Goal: Obtain resource: Obtain resource

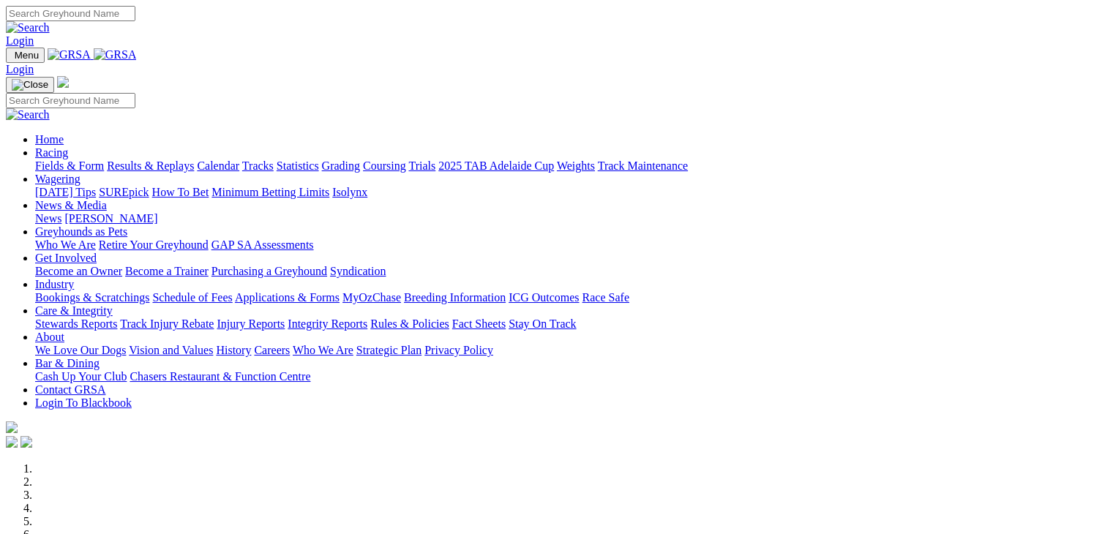
click at [149, 186] on link "SUREpick" at bounding box center [124, 192] width 50 height 12
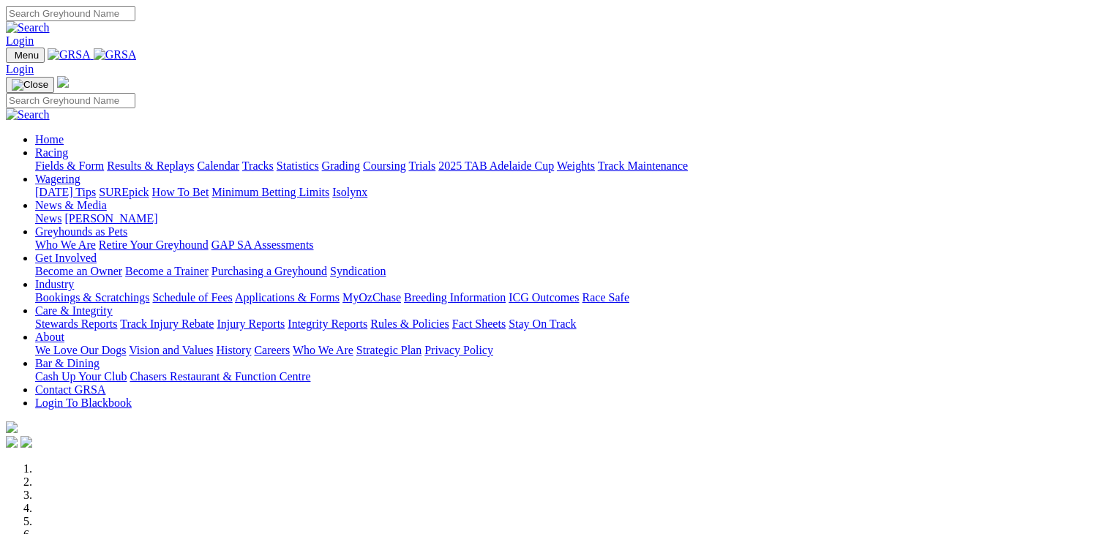
click at [149, 186] on link "SUREpick" at bounding box center [124, 192] width 50 height 12
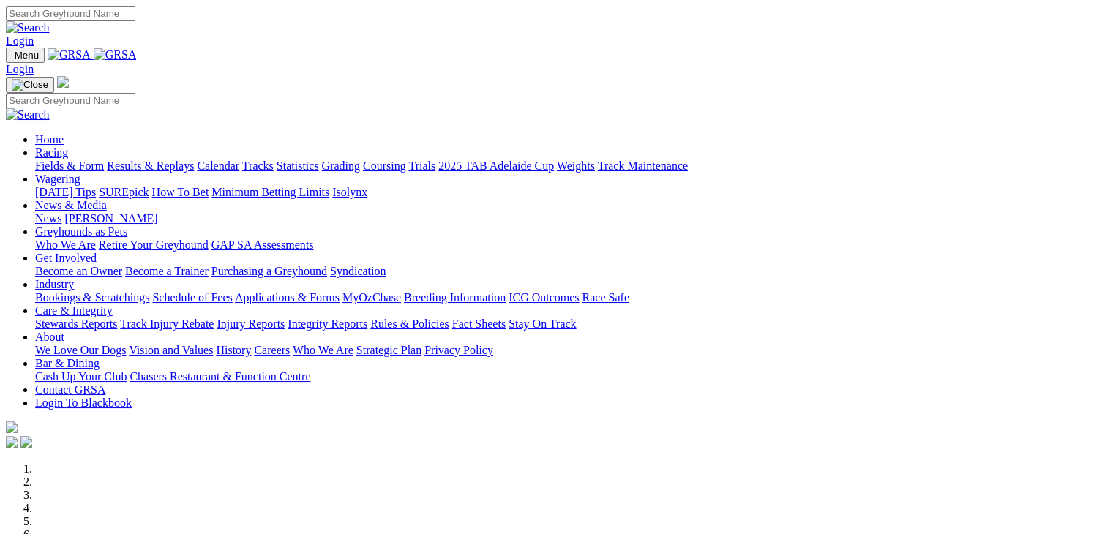
click at [149, 186] on link "SUREpick" at bounding box center [124, 192] width 50 height 12
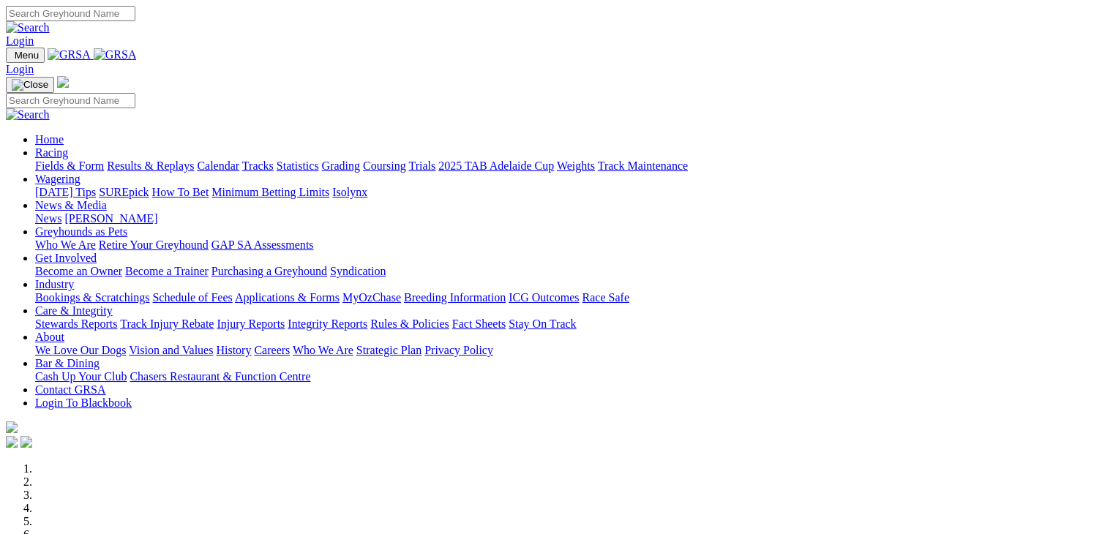
click at [80, 173] on link "Wagering" at bounding box center [57, 179] width 45 height 12
click at [149, 186] on link "SUREpick" at bounding box center [124, 192] width 50 height 12
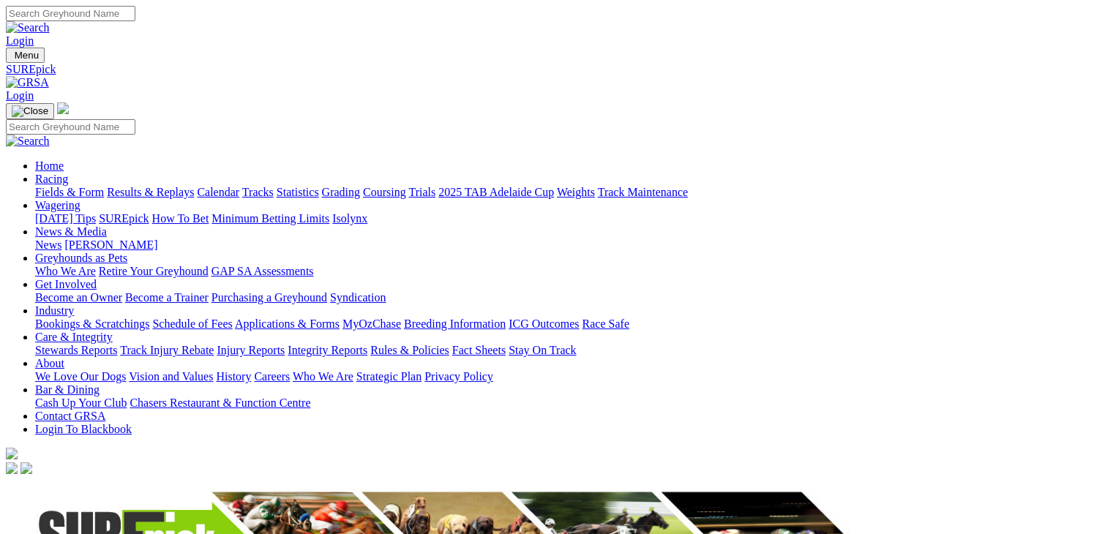
click at [244, 477] on img at bounding box center [445, 537] width 878 height 120
drag, startPoint x: 533, startPoint y: 306, endPoint x: 377, endPoint y: 304, distance: 155.1
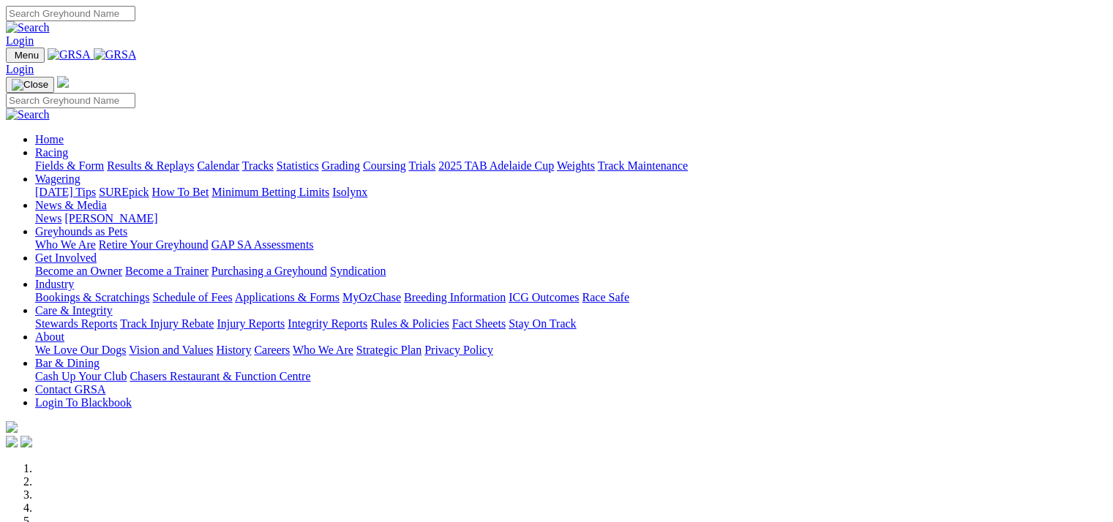
click at [68, 146] on link "Racing" at bounding box center [51, 152] width 33 height 12
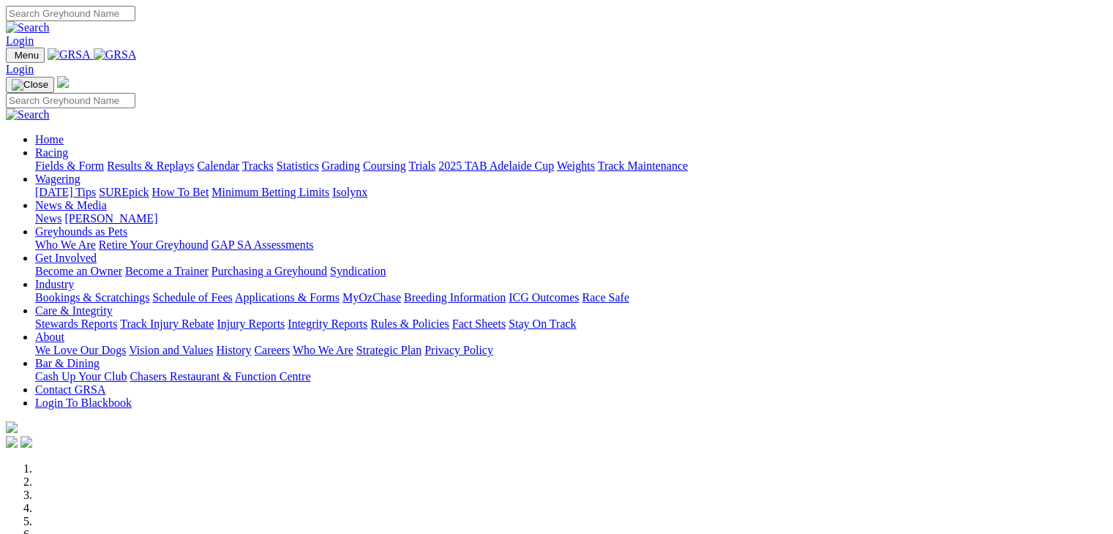
click at [80, 173] on link "Wagering" at bounding box center [57, 179] width 45 height 12
click at [149, 186] on link "SUREpick" at bounding box center [124, 192] width 50 height 12
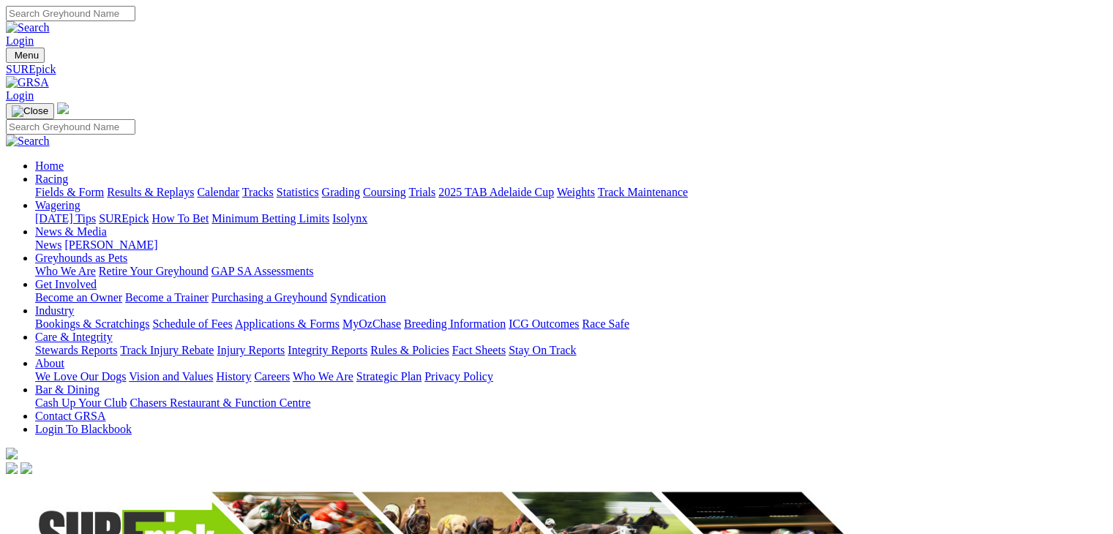
drag, startPoint x: 644, startPoint y: 0, endPoint x: 870, endPoint y: 154, distance: 273.7
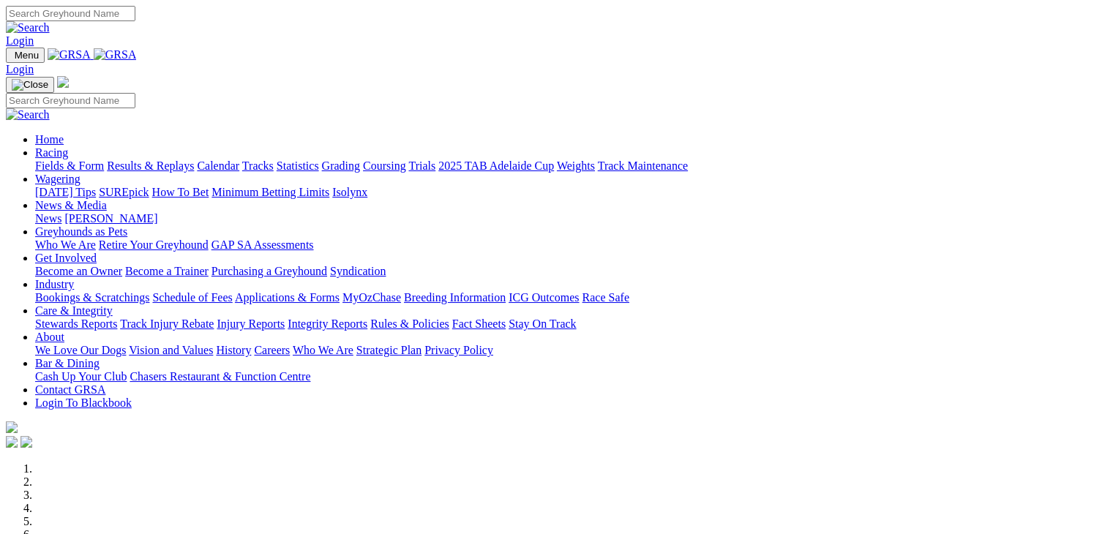
click at [80, 173] on link "Wagering" at bounding box center [57, 179] width 45 height 12
click at [149, 186] on link "SUREpick" at bounding box center [124, 192] width 50 height 12
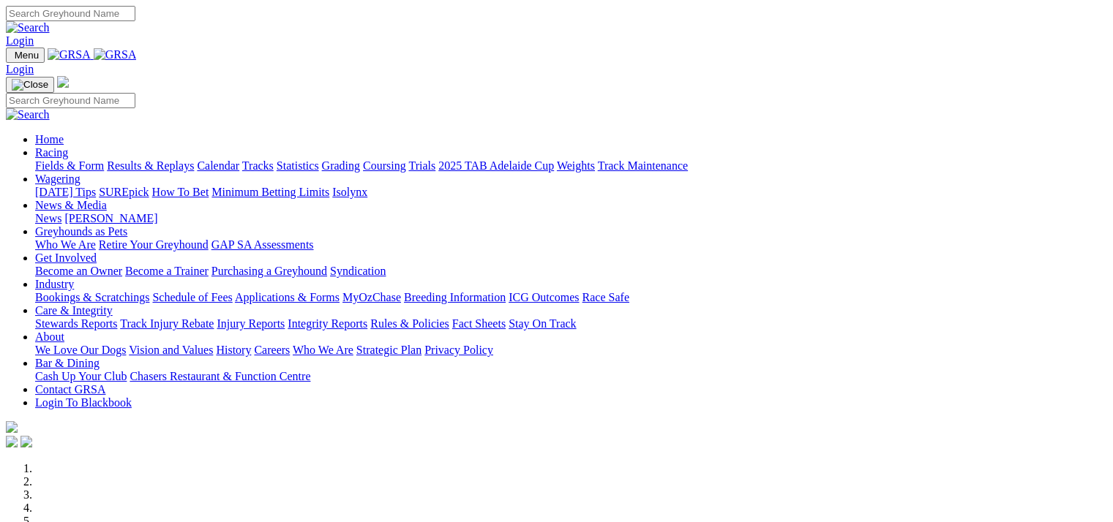
click at [68, 146] on link "Racing" at bounding box center [51, 152] width 33 height 12
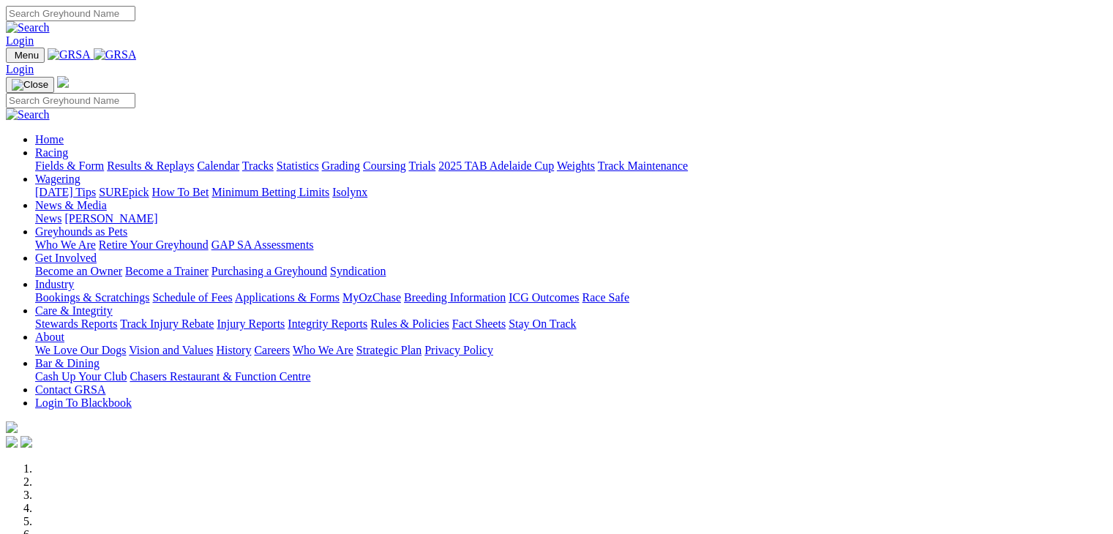
click at [68, 146] on link "Racing" at bounding box center [51, 152] width 33 height 12
click at [80, 173] on link "Wagering" at bounding box center [57, 179] width 45 height 12
click at [96, 186] on link "[DATE] Tips" at bounding box center [65, 192] width 61 height 12
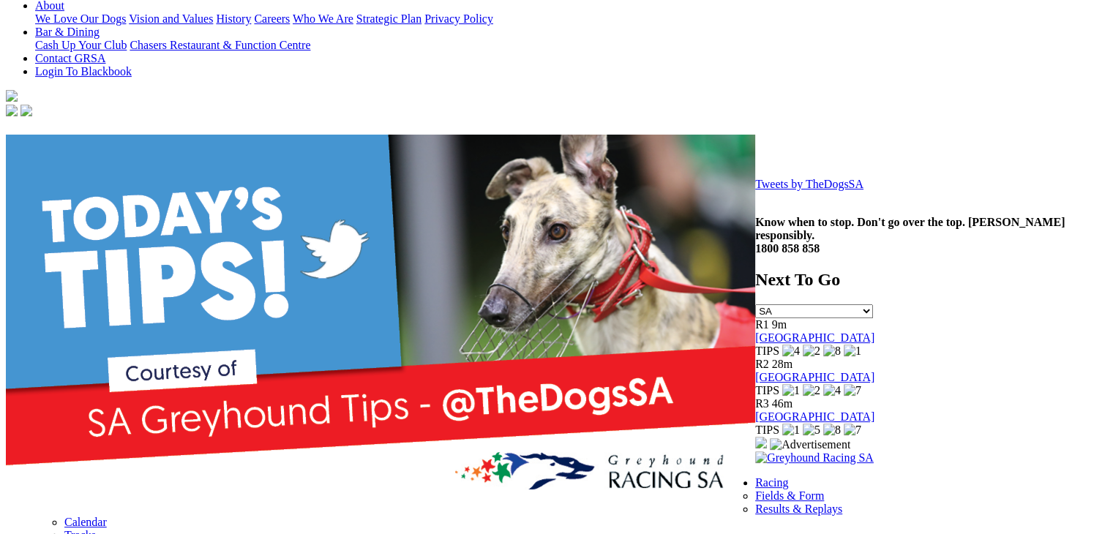
scroll to position [366, 0]
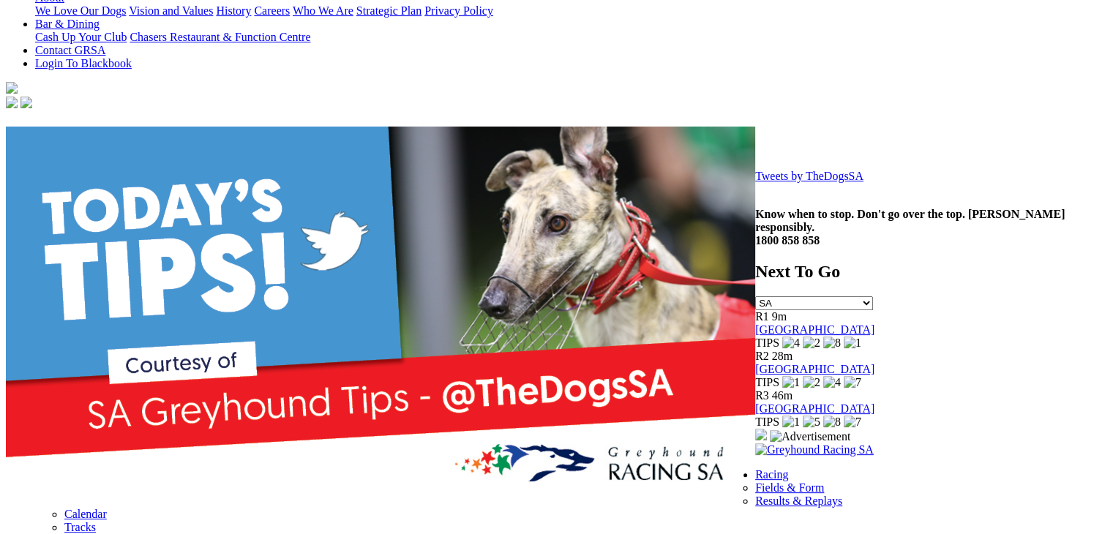
click at [755, 182] on link "Tweets by TheDogsSA" at bounding box center [809, 176] width 108 height 12
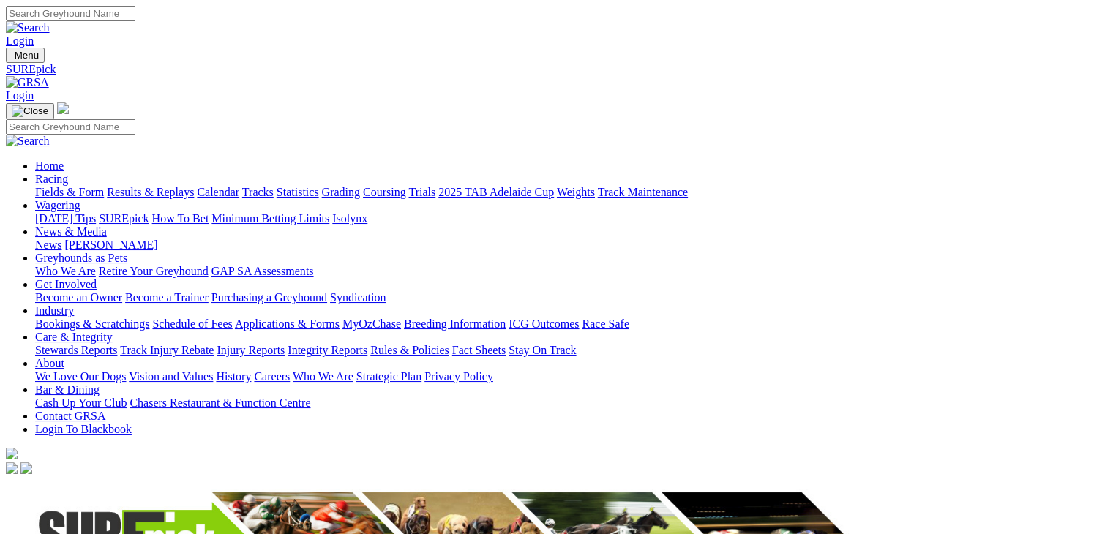
click at [247, 477] on img at bounding box center [445, 537] width 878 height 120
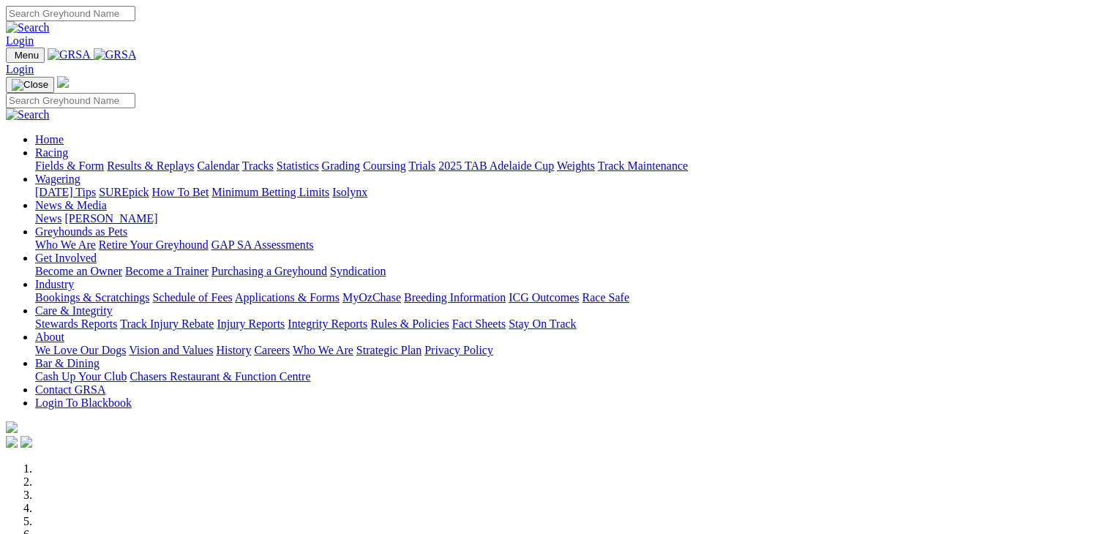
click at [149, 186] on link "SUREpick" at bounding box center [124, 192] width 50 height 12
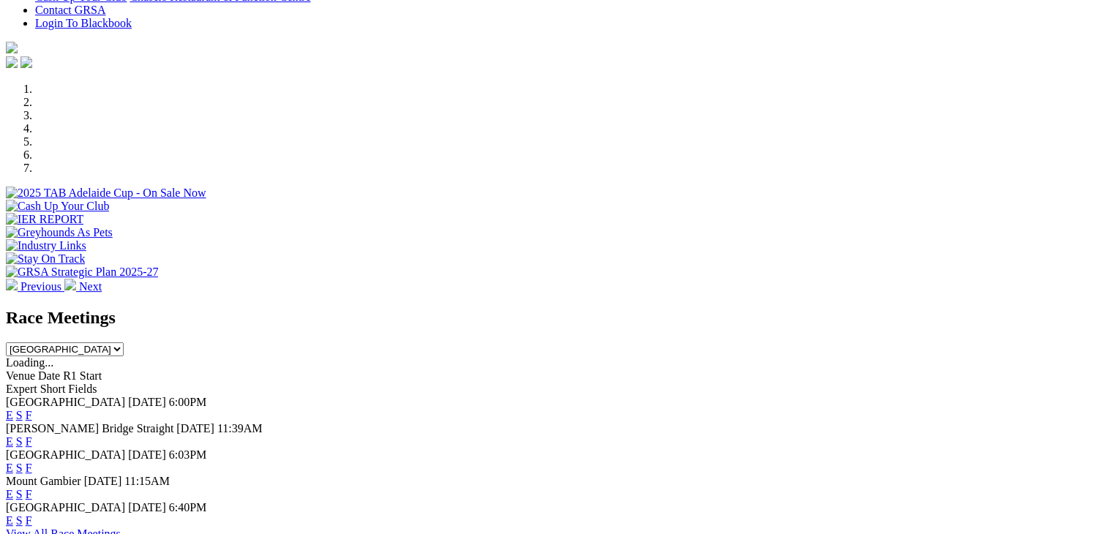
scroll to position [366, 0]
